Goal: Transaction & Acquisition: Purchase product/service

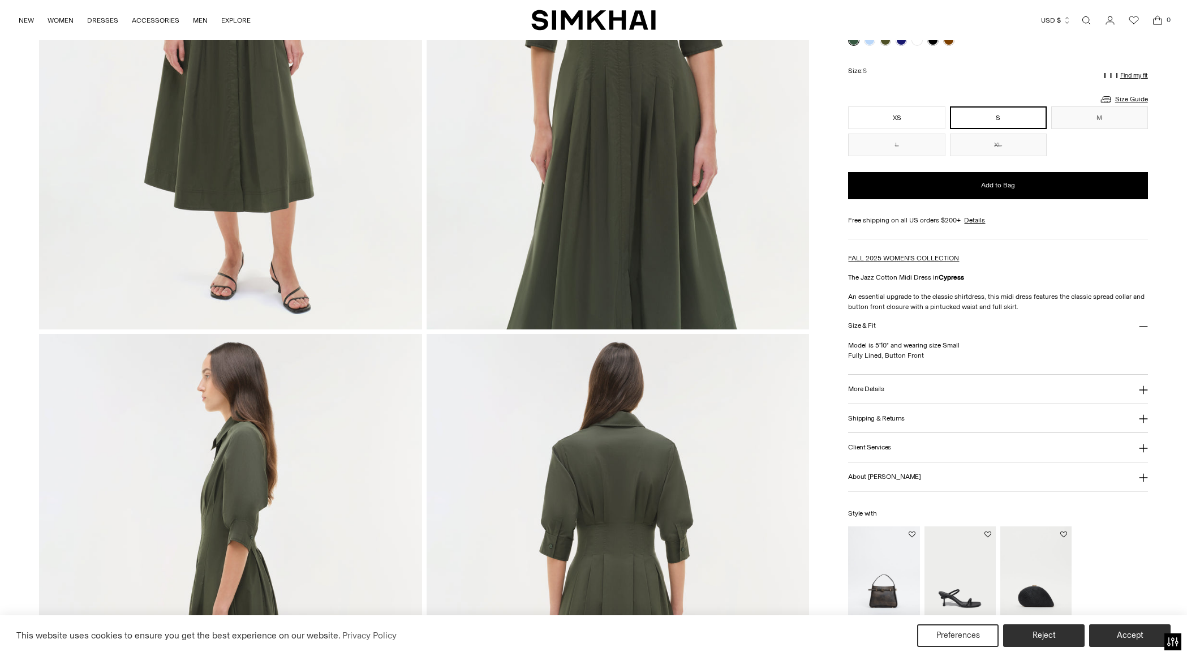
scroll to position [393, 0]
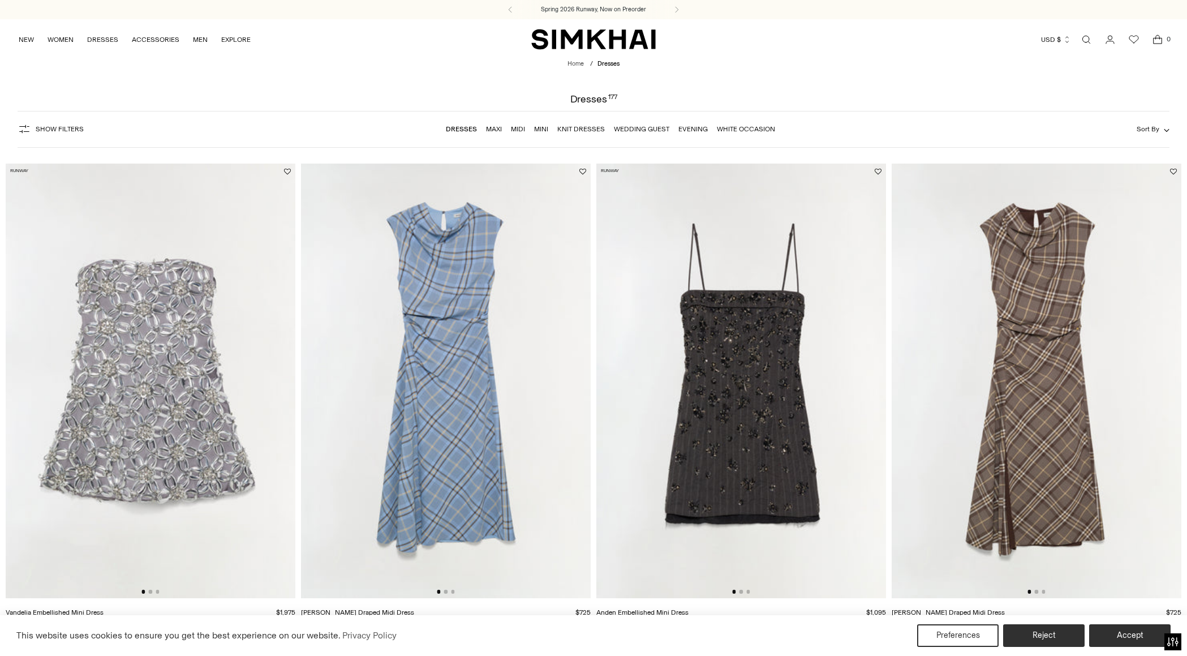
drag, startPoint x: 81, startPoint y: 134, endPoint x: 71, endPoint y: 131, distance: 10.2
click at [78, 133] on button "Show Filters" at bounding box center [51, 129] width 66 height 18
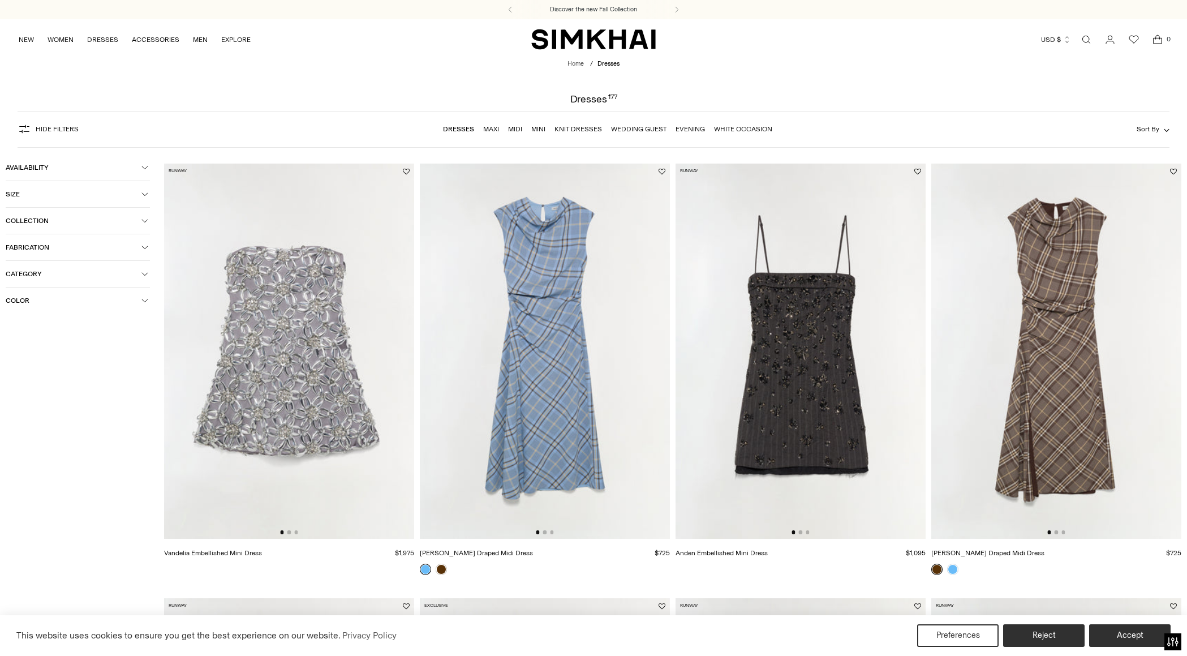
click at [34, 302] on span "Color" at bounding box center [74, 301] width 136 height 8
drag, startPoint x: 30, startPoint y: 367, endPoint x: 44, endPoint y: 387, distance: 24.8
click at [30, 367] on span "Blue" at bounding box center [30, 366] width 20 height 10
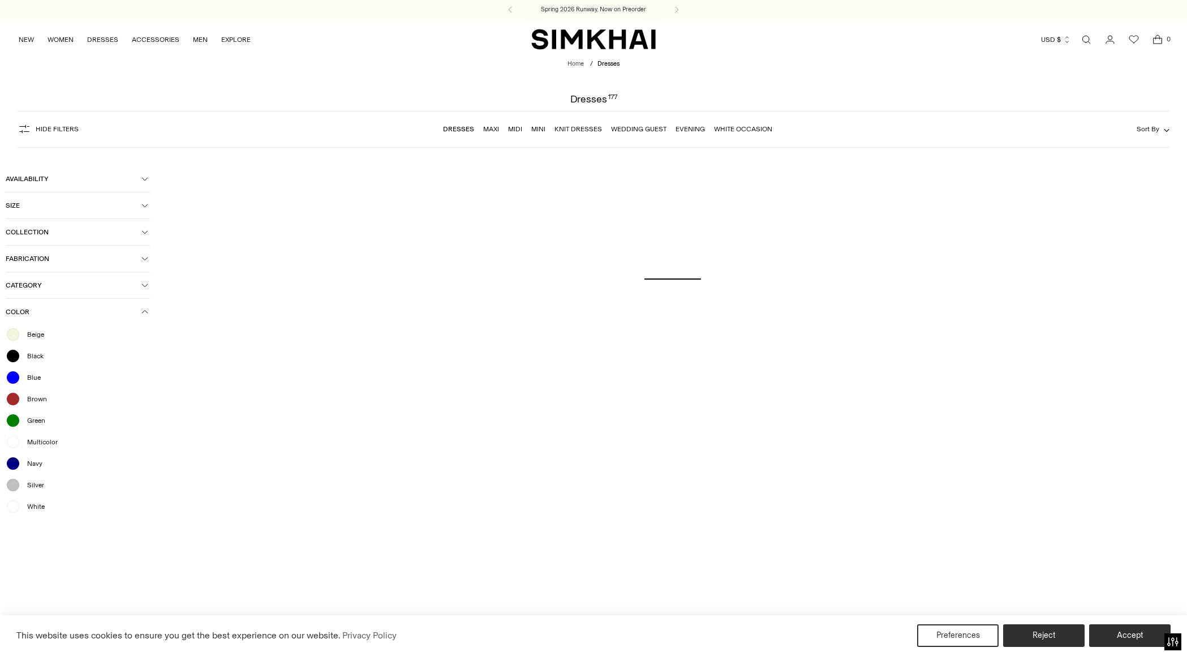
click at [35, 422] on span "Green" at bounding box center [32, 420] width 25 height 10
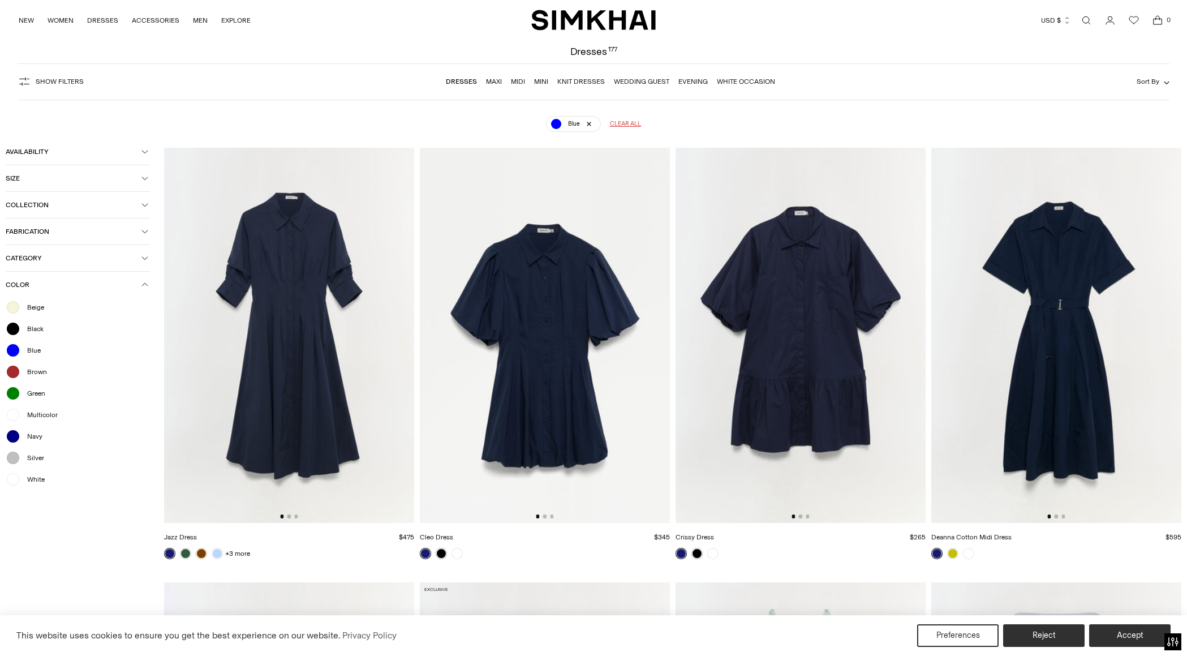
scroll to position [40, 0]
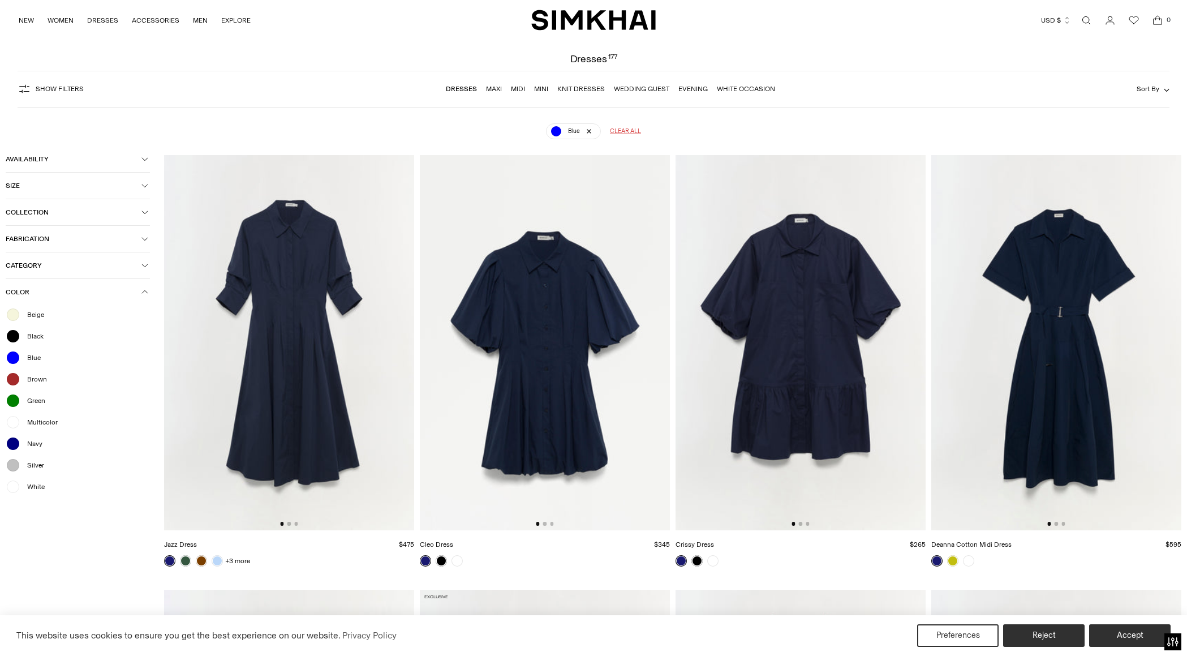
click at [303, 413] on img at bounding box center [289, 342] width 250 height 375
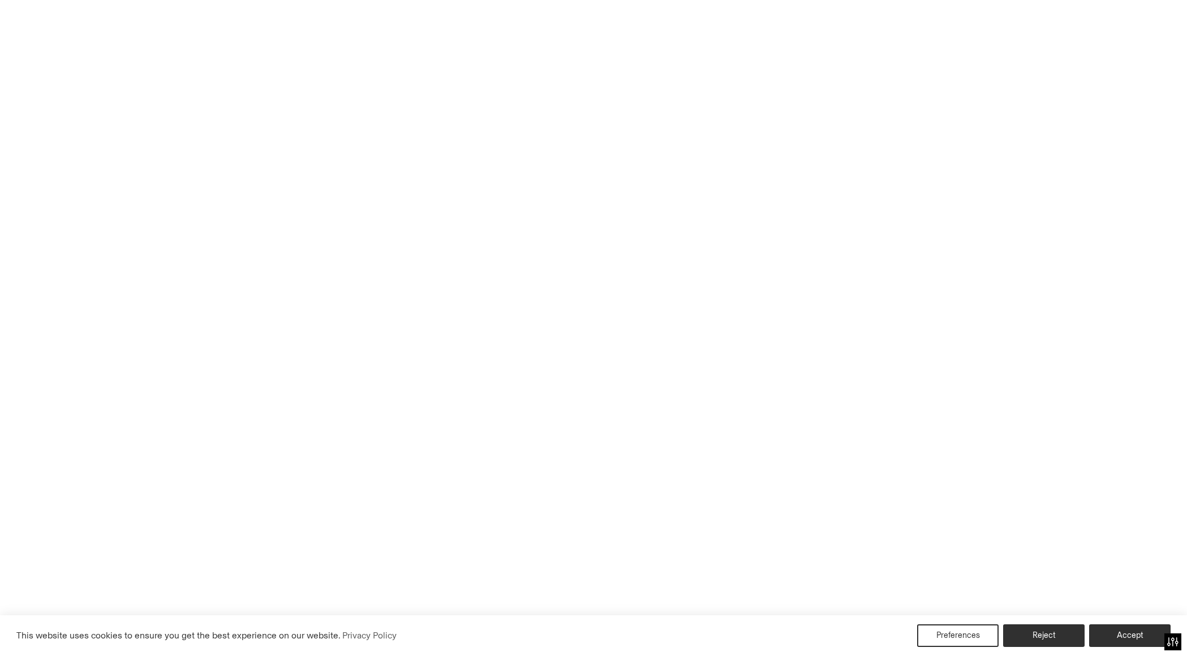
scroll to position [0, 0]
